Goal: Task Accomplishment & Management: Manage account settings

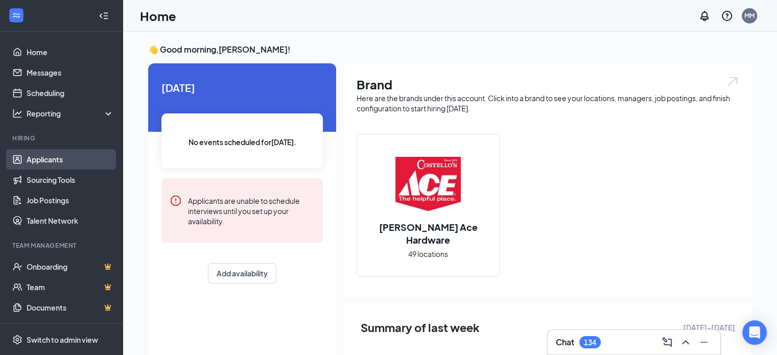
click at [49, 161] on link "Applicants" at bounding box center [70, 159] width 87 height 20
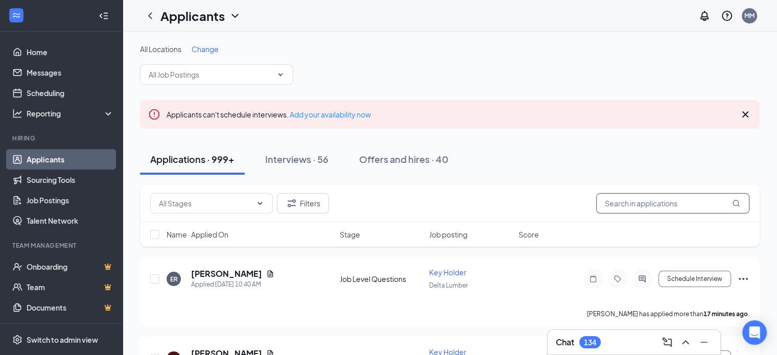
click at [636, 201] on input "text" at bounding box center [672, 203] width 153 height 20
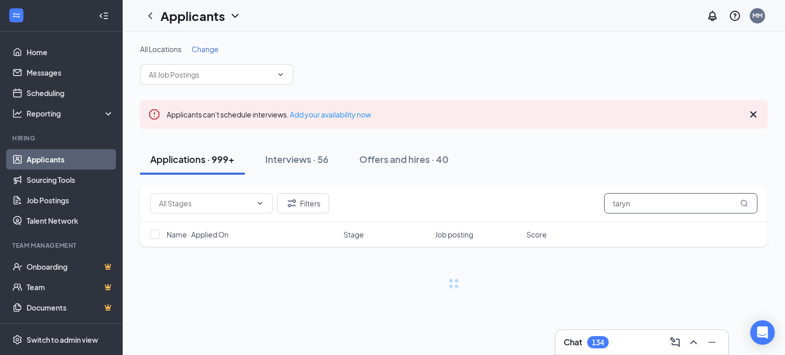
type input "taryn"
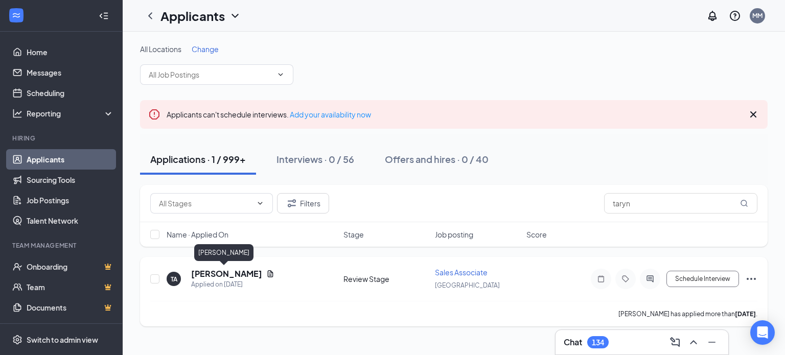
click at [223, 276] on h5 "[PERSON_NAME]" at bounding box center [226, 273] width 71 height 11
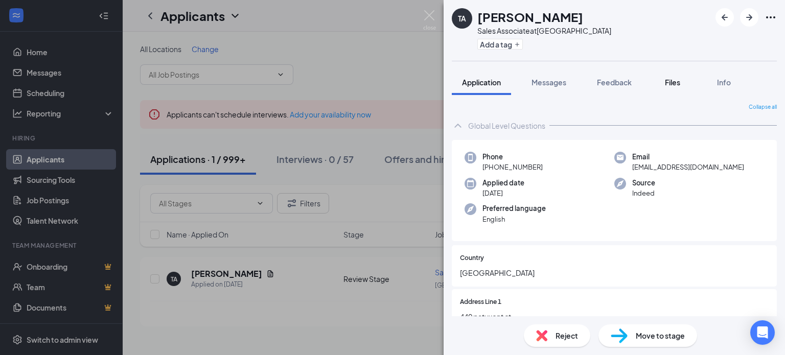
click at [674, 81] on span "Files" at bounding box center [672, 82] width 15 height 9
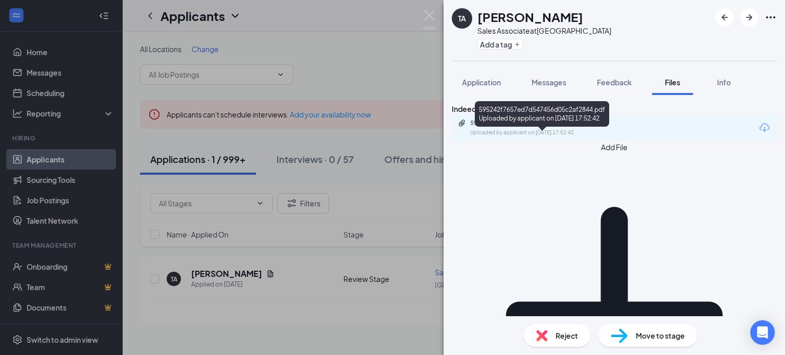
click at [560, 127] on div "595242f7657ed7d547456d05c2af2844.pdf" at bounding box center [541, 123] width 143 height 8
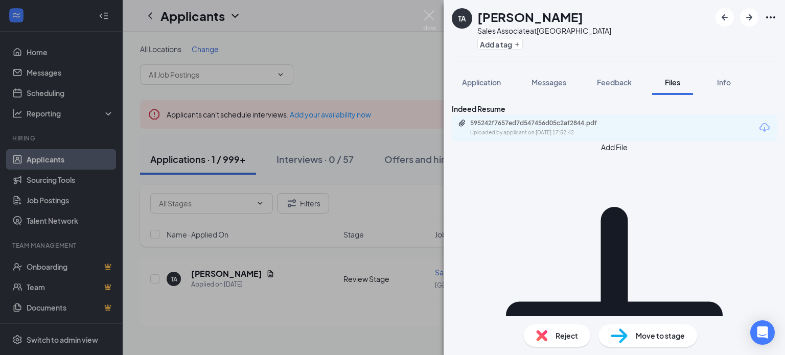
click at [331, 202] on div "TA [PERSON_NAME] Sales Associate at [GEOGRAPHIC_DATA] Add a tag Application Mes…" at bounding box center [392, 177] width 785 height 355
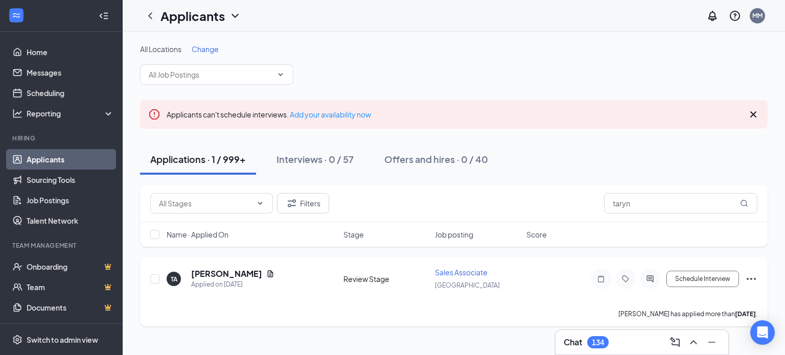
click at [756, 282] on icon "Ellipses" at bounding box center [751, 279] width 12 height 12
click at [772, 276] on div "All Locations Change Applicants can't schedule interviews. Add your availabilit…" at bounding box center [454, 185] width 662 height 307
click at [431, 328] on div "All Locations Change Applicants can't schedule interviews. Add your availabilit…" at bounding box center [454, 185] width 662 height 307
click at [402, 85] on div "All Locations Change Applicants can't schedule interviews. Add your availabilit…" at bounding box center [453, 185] width 627 height 283
click at [81, 329] on span "Switch to admin view" at bounding box center [70, 339] width 87 height 31
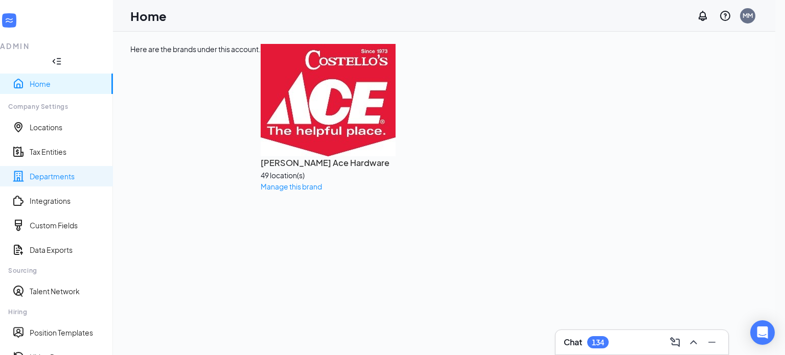
scroll to position [157, 0]
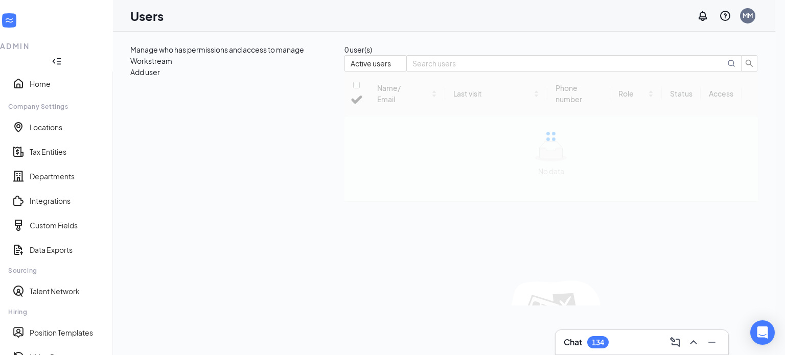
checkbox input "false"
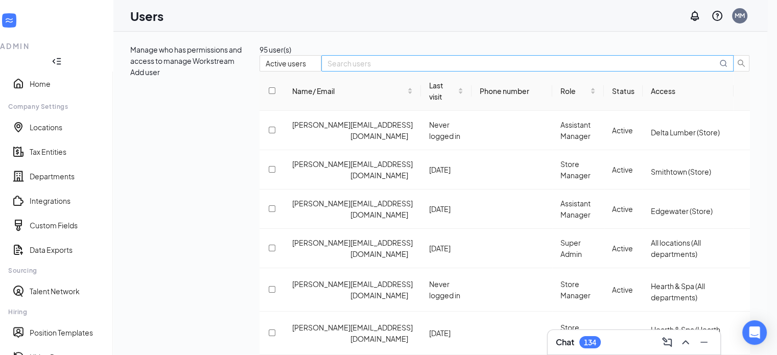
click at [678, 106] on div "95 user(s) Active users Name/ Email Last visit Phone number Role Status Access …" at bounding box center [505, 303] width 490 height 518
type input "l"
checkbox input "true"
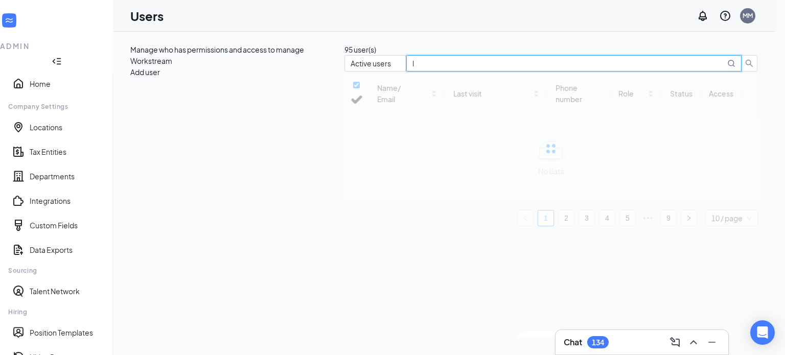
type input "la"
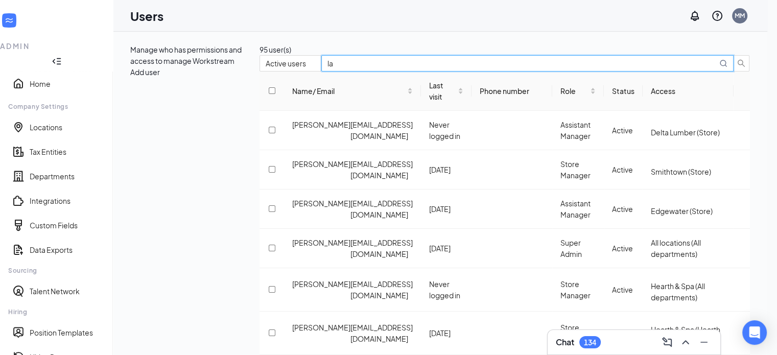
checkbox input "true"
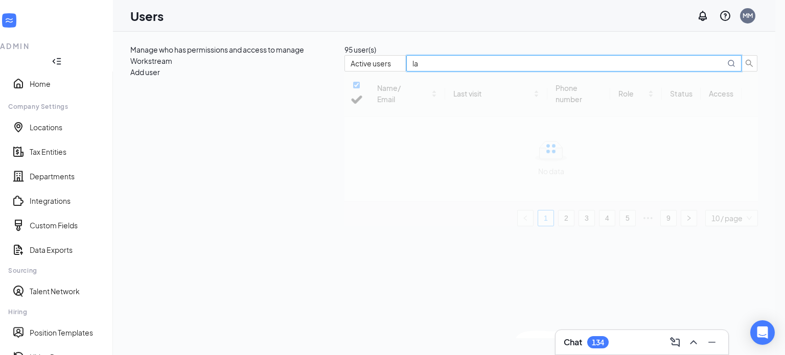
type input "l"
checkbox input "false"
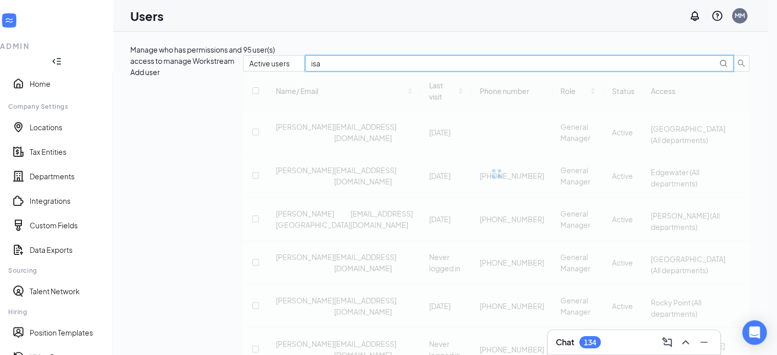
type input "isan"
checkbox input "true"
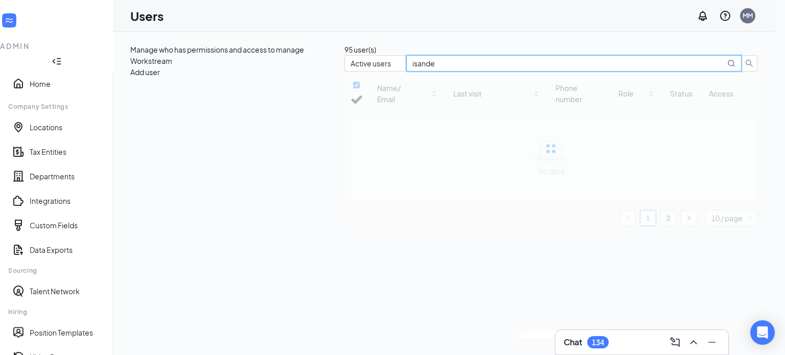
type input "isander"
checkbox input "false"
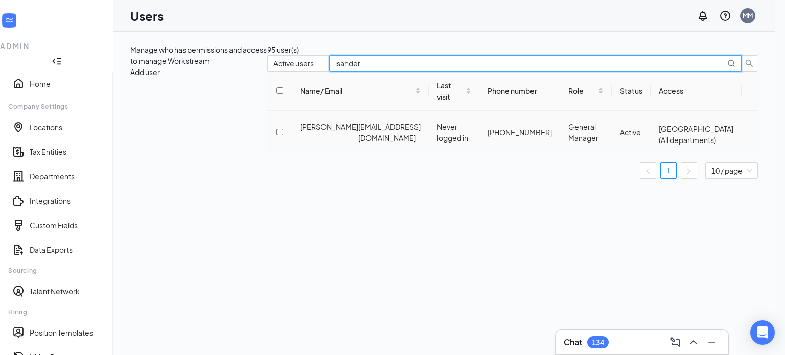
type input "isander"
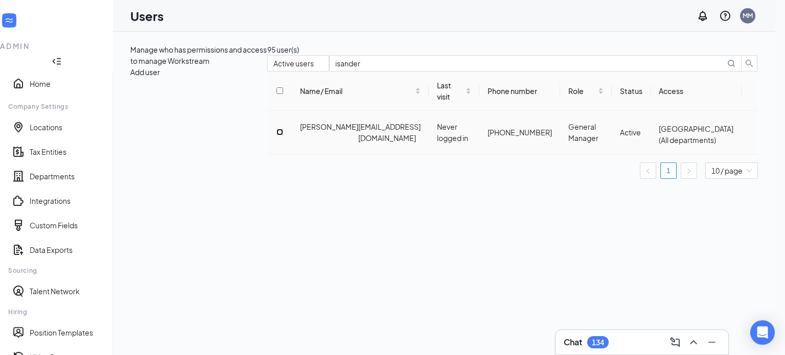
click at [276, 135] on input "checkbox" at bounding box center [279, 132] width 7 height 7
checkbox input "true"
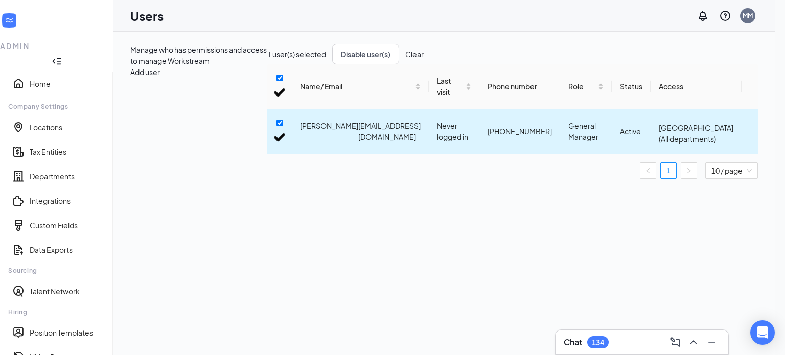
click at [750, 131] on icon "ActionsIcon" at bounding box center [750, 131] width 0 height 0
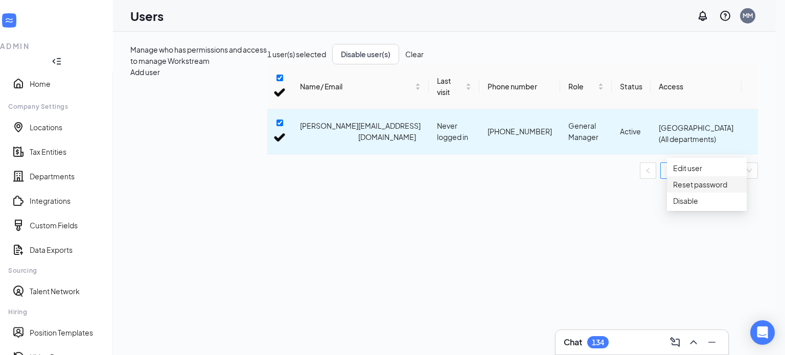
click at [713, 189] on span "Reset password" at bounding box center [700, 184] width 54 height 9
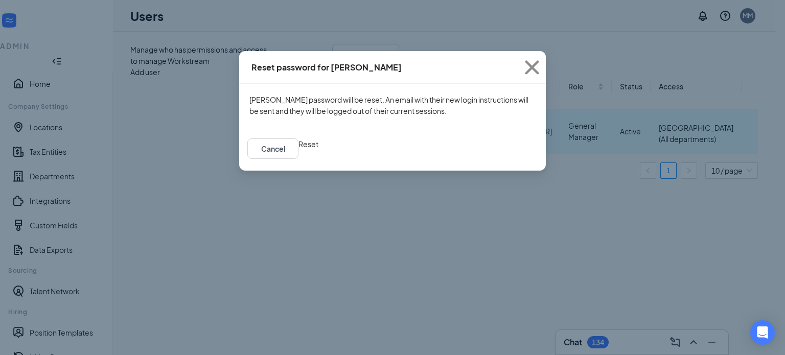
click at [318, 150] on button "Reset" at bounding box center [308, 143] width 20 height 11
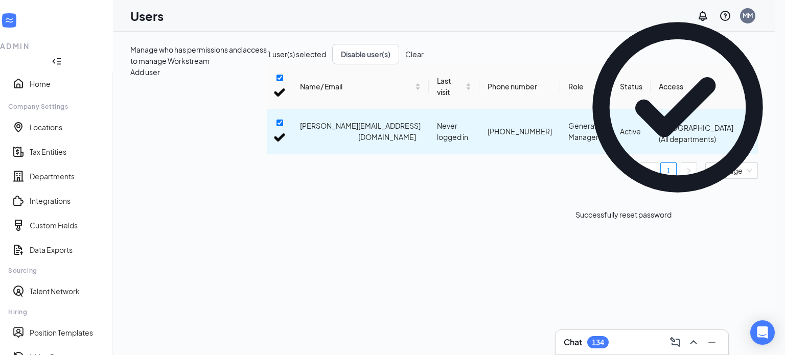
click at [520, 42] on div "Manage who has permissions and access to manage Workstream Add user 1 user(s) s…" at bounding box center [444, 116] width 662 height 168
